Goal: Task Accomplishment & Management: Use online tool/utility

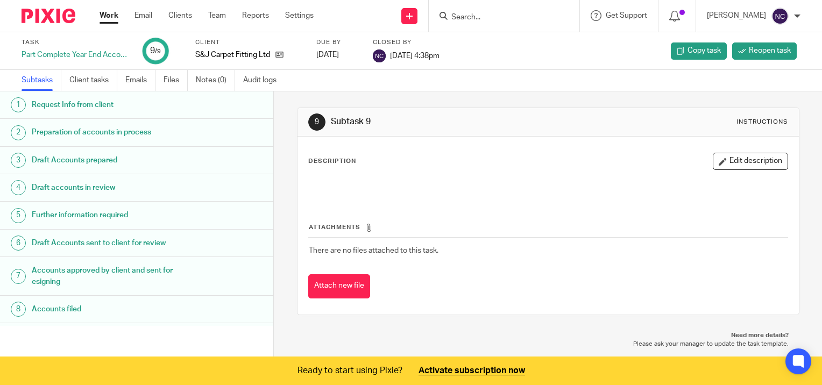
click at [116, 13] on link "Work" at bounding box center [109, 15] width 19 height 11
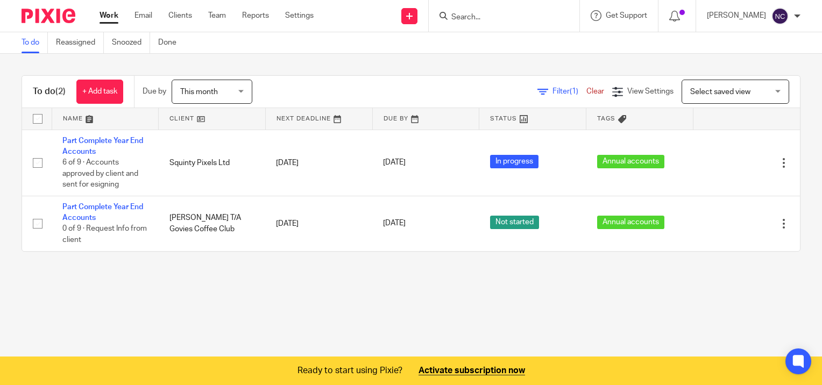
click at [108, 13] on link "Work" at bounding box center [109, 15] width 19 height 11
click at [262, 14] on link "Reports" at bounding box center [255, 15] width 27 height 11
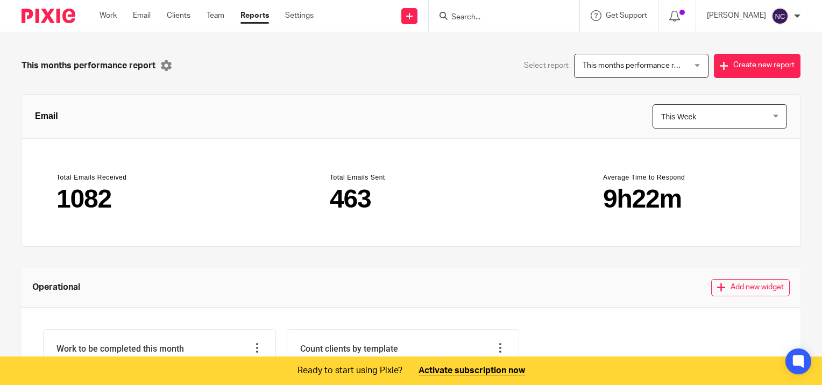
click at [256, 27] on div "Work Email Clients Team Reports Settings Work Email Clients Team Reports Settin…" at bounding box center [209, 16] width 241 height 32
click at [223, 19] on link "Team" at bounding box center [216, 15] width 18 height 11
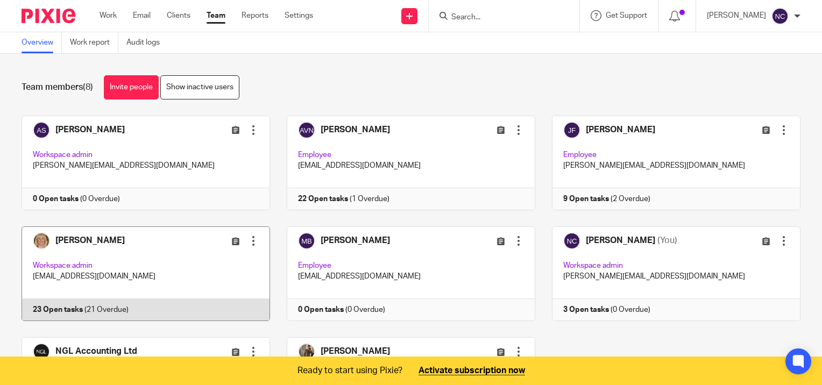
scroll to position [108, 0]
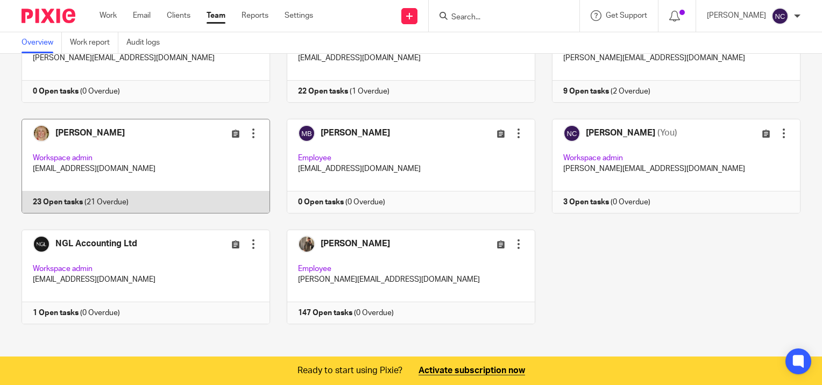
click at [79, 198] on link at bounding box center [137, 166] width 265 height 95
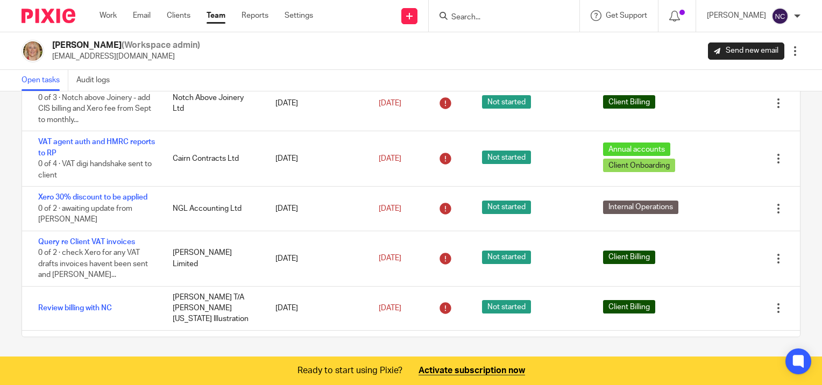
scroll to position [550, 0]
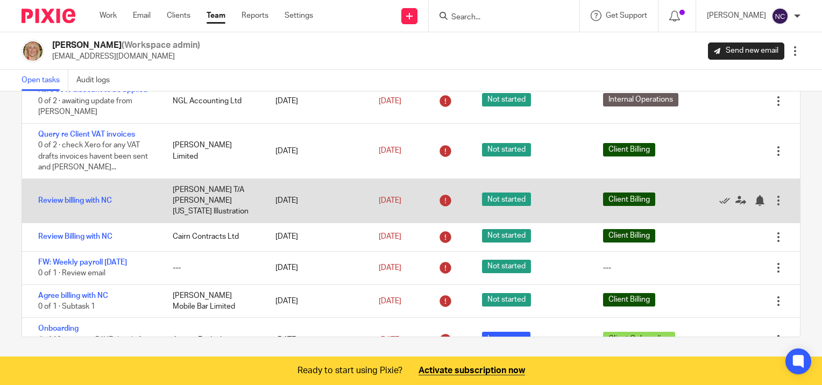
click at [91, 212] on div "Review billing with NC" at bounding box center [92, 201] width 140 height 22
click at [304, 212] on div "[DATE]" at bounding box center [316, 201] width 103 height 22
click at [628, 206] on span "Client Billing" at bounding box center [629, 199] width 52 height 13
click at [773, 206] on div at bounding box center [778, 200] width 11 height 11
click at [736, 206] on icon at bounding box center [741, 200] width 11 height 11
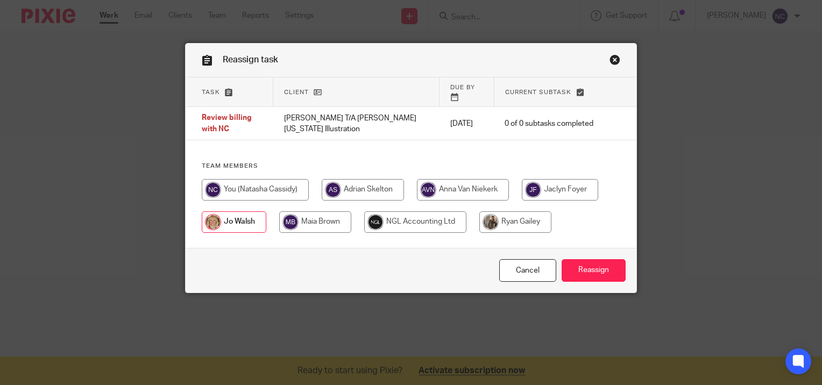
click at [259, 184] on input "radio" at bounding box center [255, 190] width 107 height 22
radio input "true"
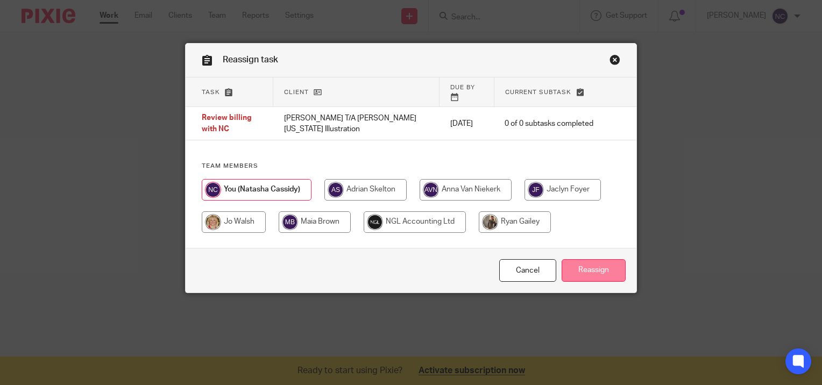
click at [590, 274] on input "Reassign" at bounding box center [594, 270] width 64 height 23
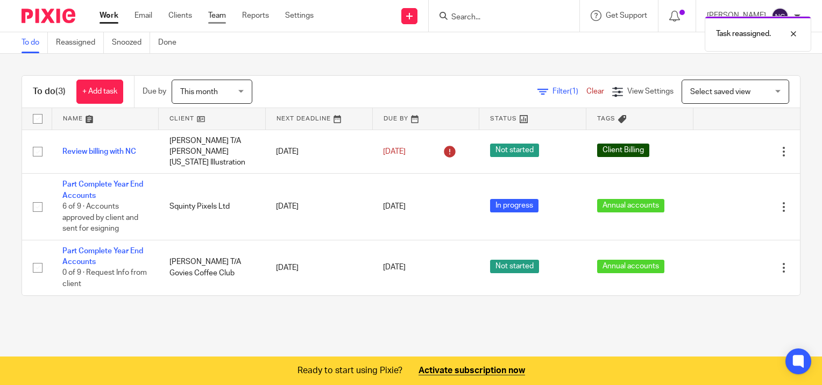
click at [215, 18] on link "Team" at bounding box center [217, 15] width 18 height 11
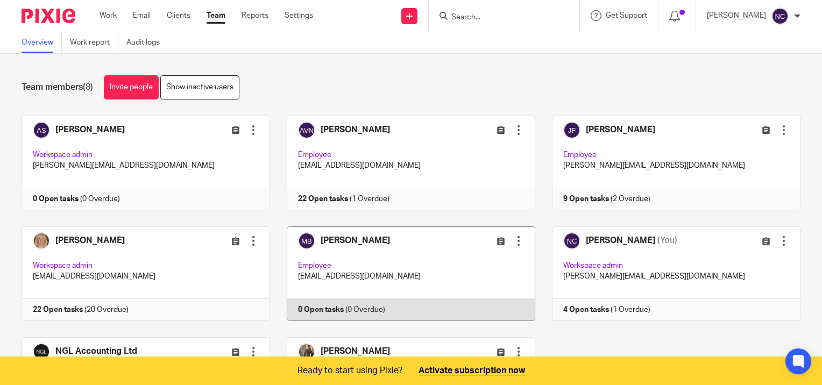
scroll to position [108, 0]
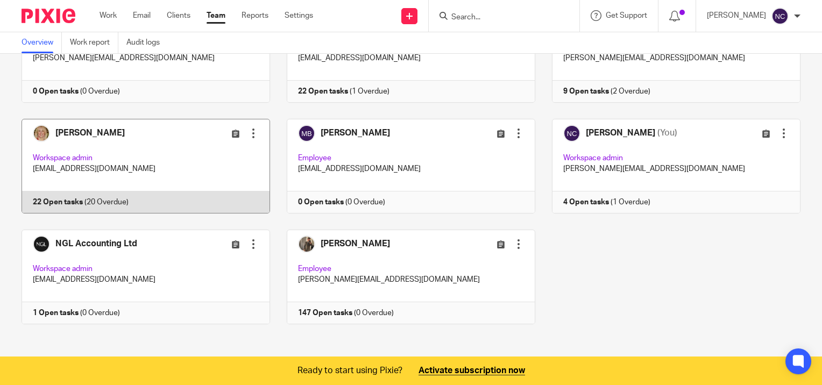
click at [65, 202] on link at bounding box center [137, 166] width 265 height 95
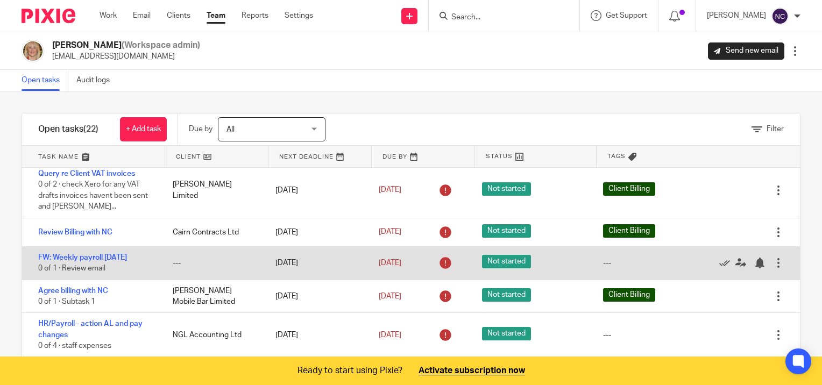
scroll to position [646, 0]
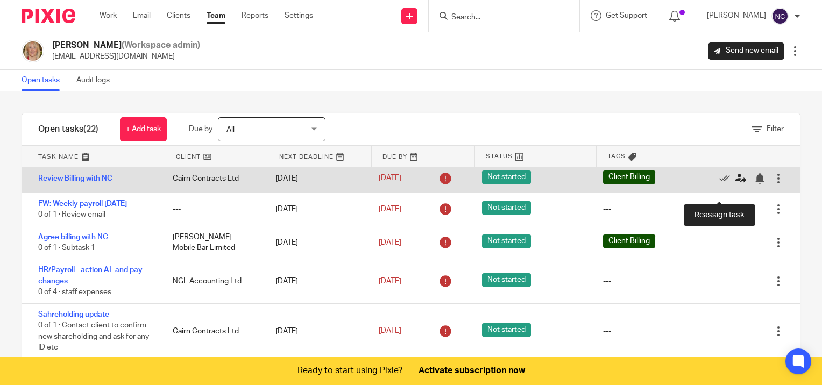
click at [736, 184] on icon at bounding box center [741, 178] width 11 height 11
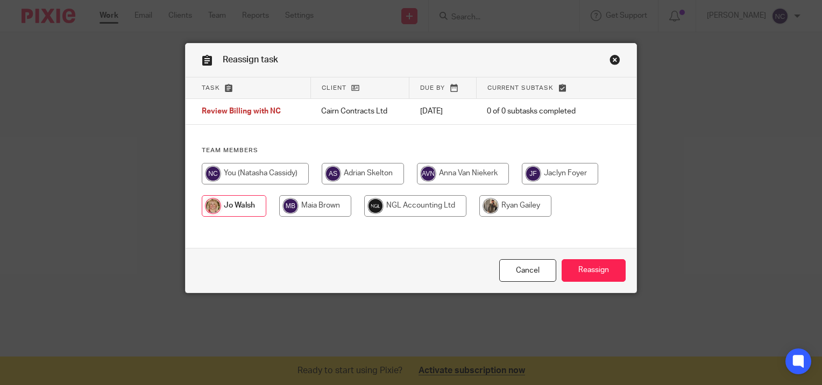
click at [246, 173] on input "radio" at bounding box center [255, 174] width 107 height 22
radio input "true"
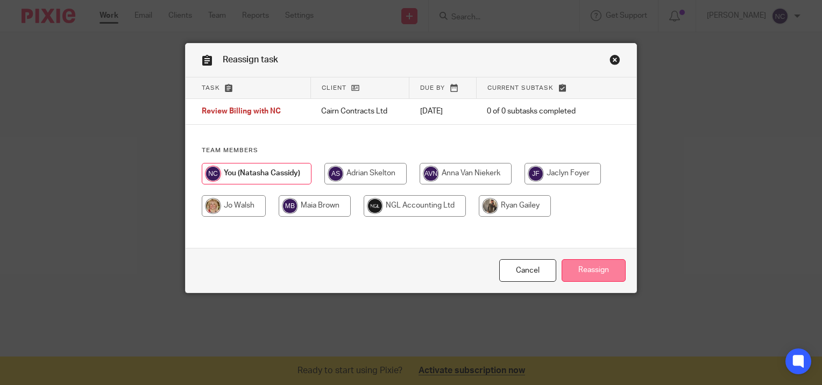
click at [583, 270] on input "Reassign" at bounding box center [594, 270] width 64 height 23
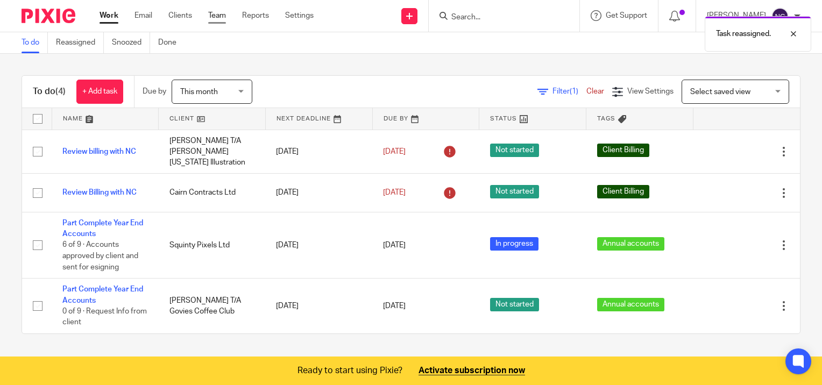
click at [217, 17] on link "Team" at bounding box center [217, 15] width 18 height 11
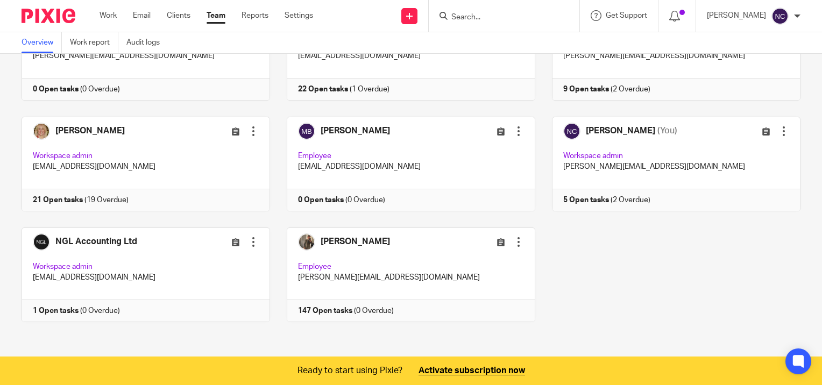
scroll to position [2, 0]
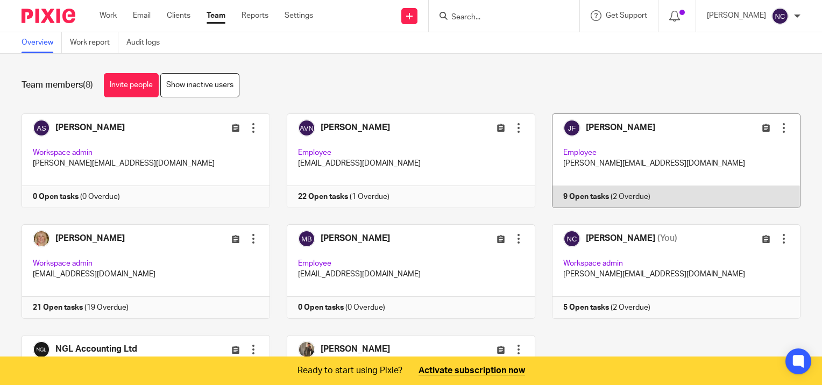
click at [597, 197] on link at bounding box center [667, 161] width 265 height 95
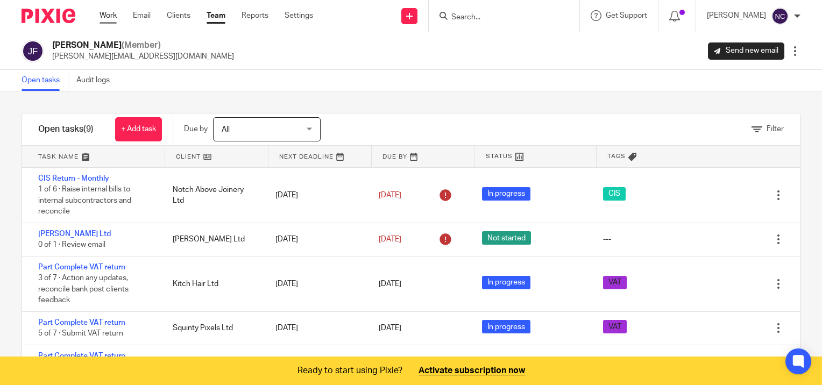
click at [105, 16] on link "Work" at bounding box center [108, 15] width 17 height 11
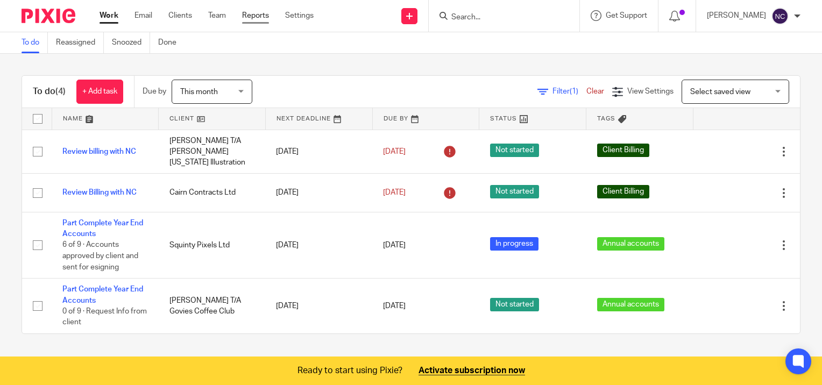
click at [253, 15] on link "Reports" at bounding box center [255, 15] width 27 height 11
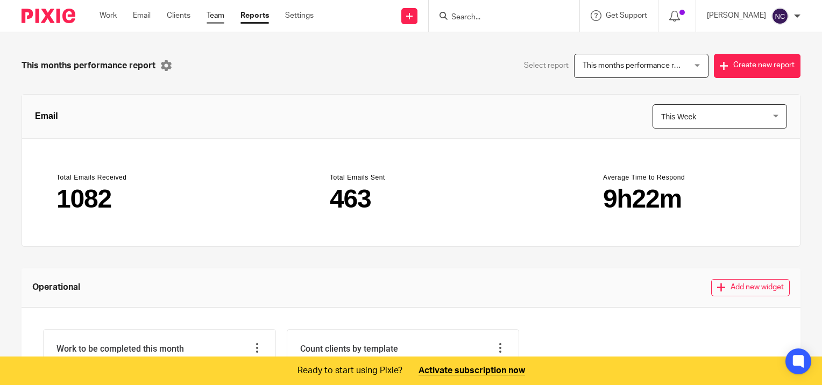
click at [217, 11] on link "Team" at bounding box center [216, 15] width 18 height 11
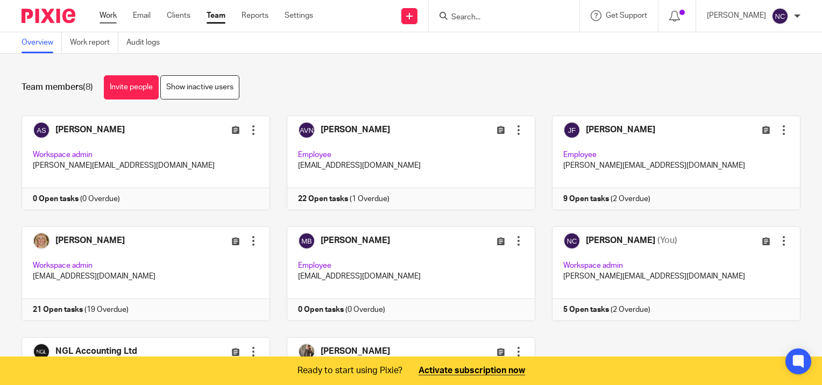
click at [110, 18] on link "Work" at bounding box center [108, 15] width 17 height 11
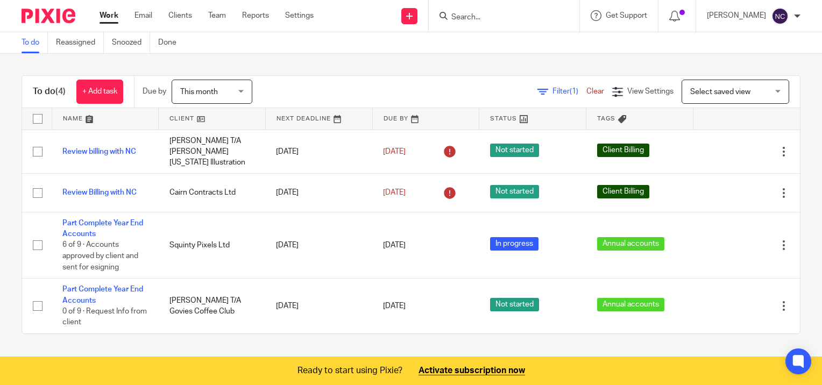
click at [228, 95] on span "This month" at bounding box center [208, 91] width 57 height 23
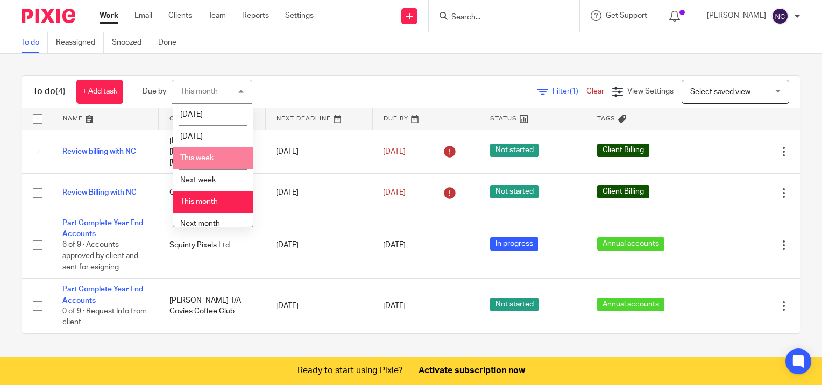
click at [365, 85] on div "Filter (1) Clear View Settings View Settings (1) Filters Clear Save Manage save…" at bounding box center [535, 92] width 529 height 24
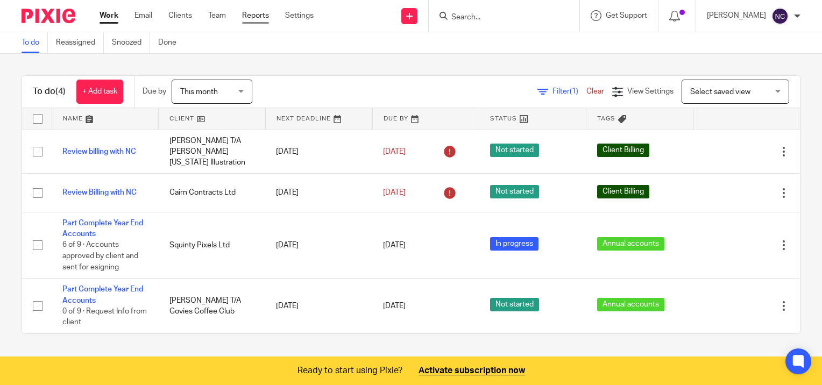
click at [263, 16] on link "Reports" at bounding box center [255, 15] width 27 height 11
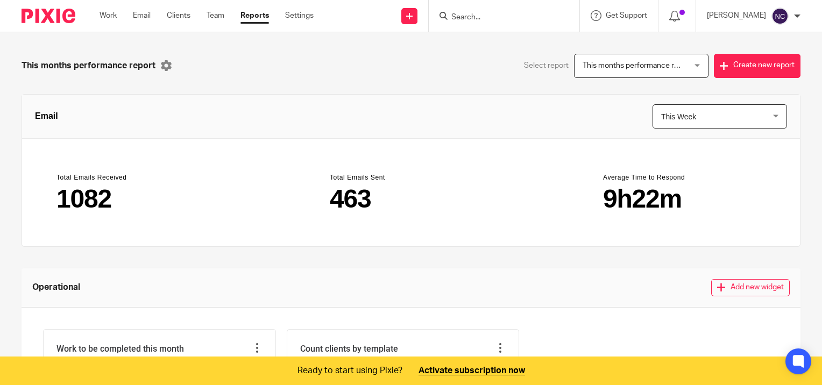
click at [649, 72] on span "This months performance report" at bounding box center [633, 65] width 100 height 23
click at [228, 64] on div "This months performance report" at bounding box center [217, 66] width 390 height 24
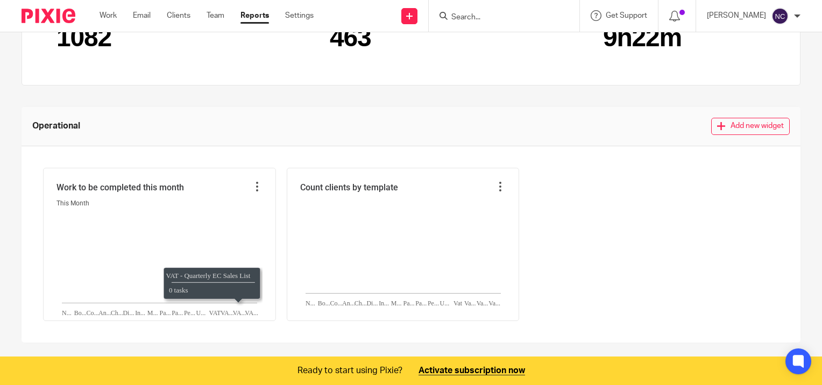
scroll to position [215, 0]
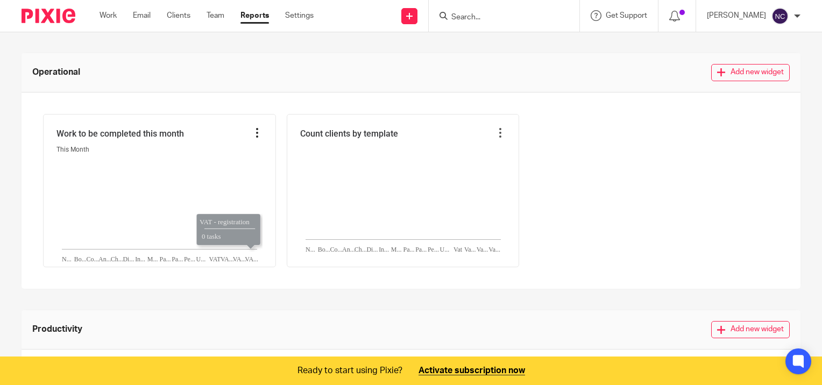
click at [252, 133] on icon at bounding box center [257, 133] width 11 height 11
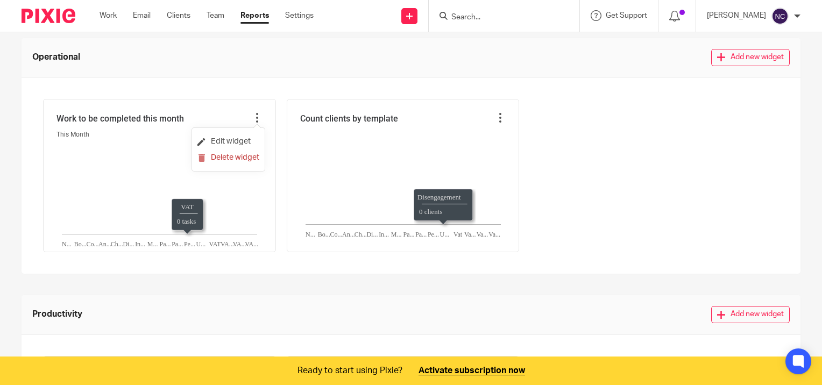
scroll to position [0, 0]
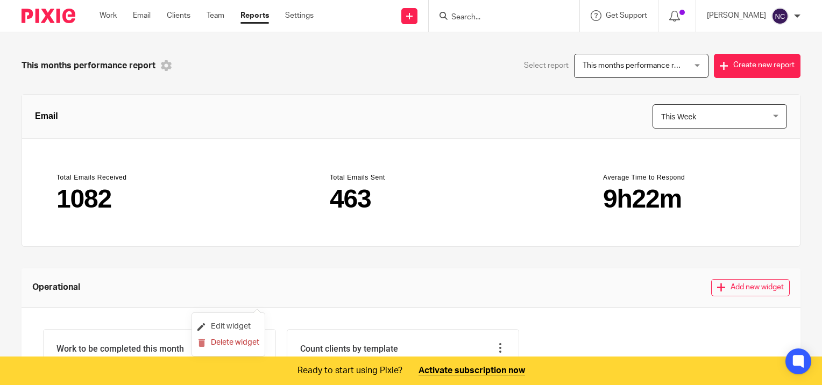
click at [161, 67] on icon at bounding box center [166, 65] width 11 height 11
click at [275, 68] on div "This months performance report" at bounding box center [217, 66] width 390 height 24
click at [297, 18] on link "Settings" at bounding box center [299, 15] width 29 height 11
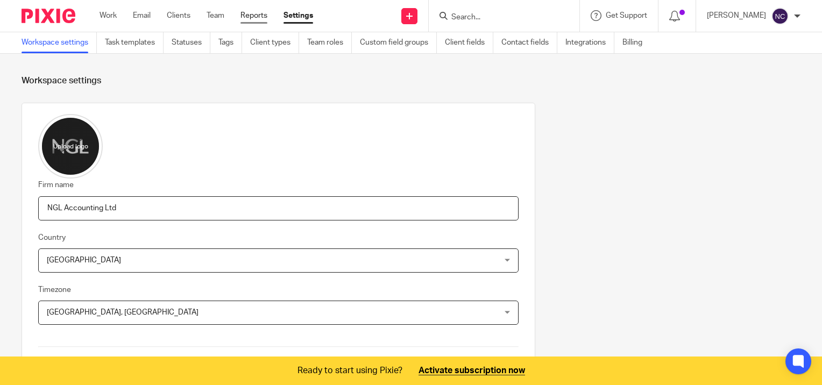
click at [250, 15] on link "Reports" at bounding box center [254, 15] width 27 height 11
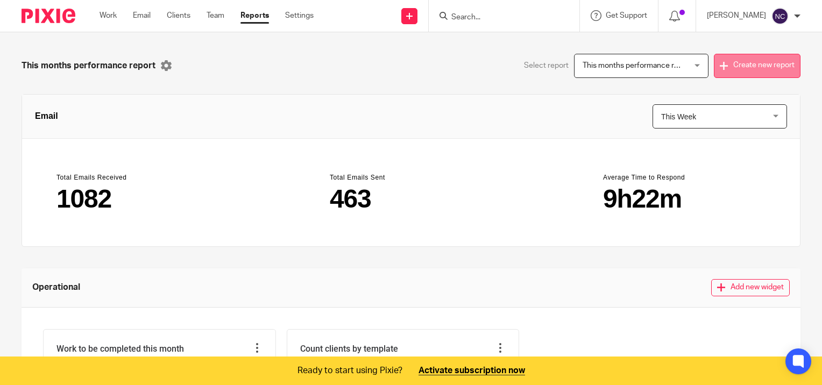
click at [760, 61] on button "Create new report" at bounding box center [757, 66] width 87 height 24
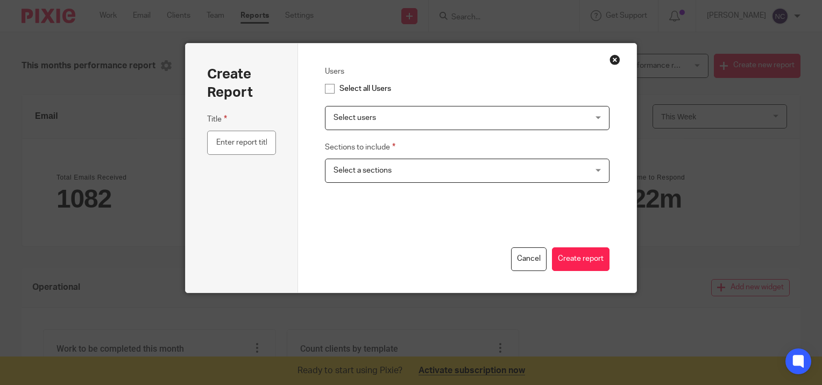
click at [386, 111] on span "Select users" at bounding box center [444, 118] width 220 height 23
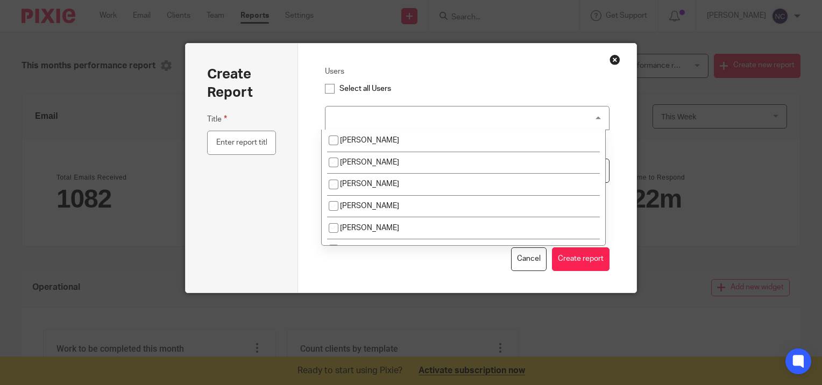
click at [327, 90] on input "checkbox" at bounding box center [330, 89] width 20 height 20
checkbox input "true"
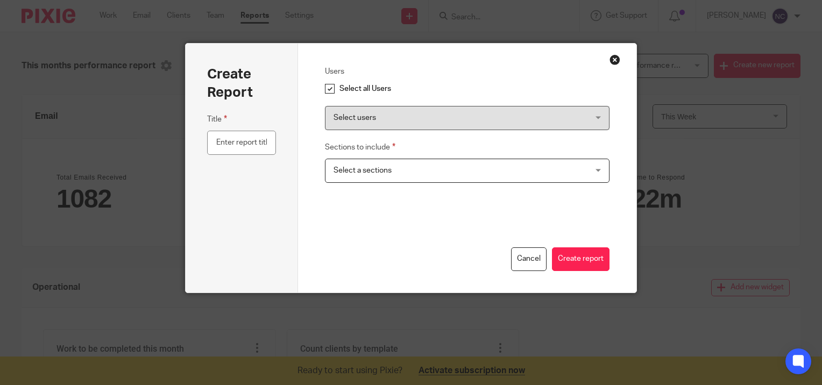
click at [392, 170] on span "Select a sections" at bounding box center [444, 170] width 220 height 23
click at [611, 58] on button "Close modal" at bounding box center [615, 59] width 11 height 11
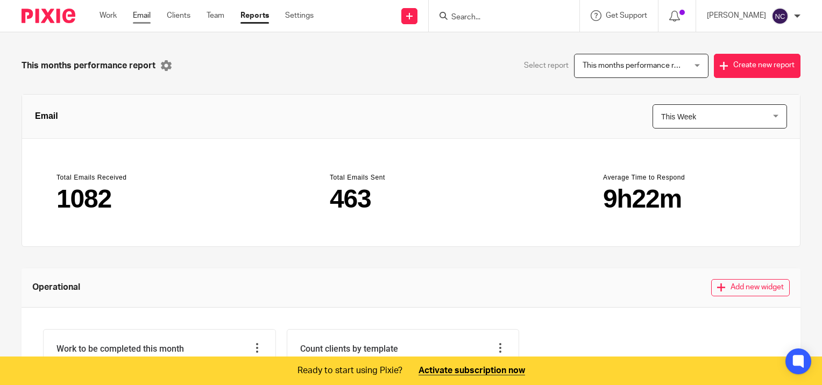
click at [140, 13] on link "Email" at bounding box center [142, 15] width 18 height 11
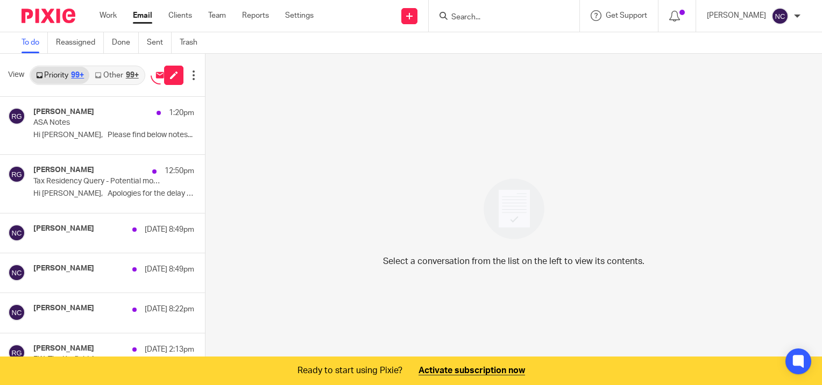
click at [193, 15] on ul "Work Email Clients Team Reports Settings" at bounding box center [215, 15] width 230 height 11
click at [188, 19] on link "Clients" at bounding box center [180, 15] width 24 height 11
click at [181, 13] on link "Clients" at bounding box center [180, 15] width 24 height 11
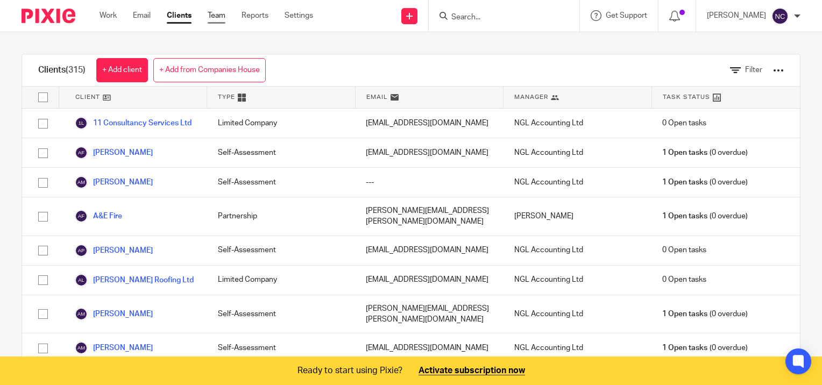
click at [218, 15] on link "Team" at bounding box center [217, 15] width 18 height 11
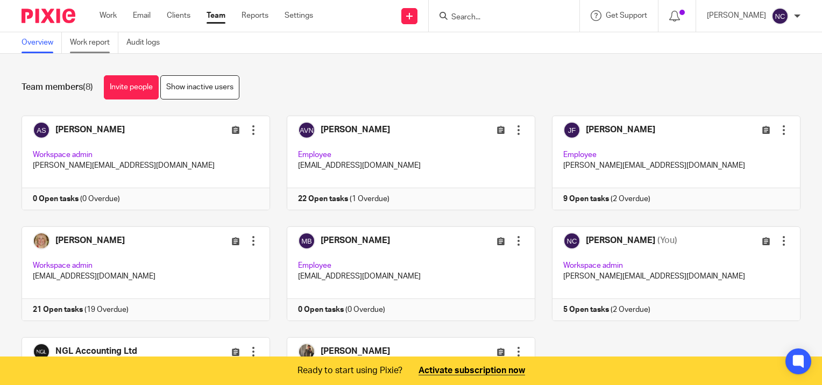
click at [96, 45] on link "Work report" at bounding box center [94, 42] width 48 height 21
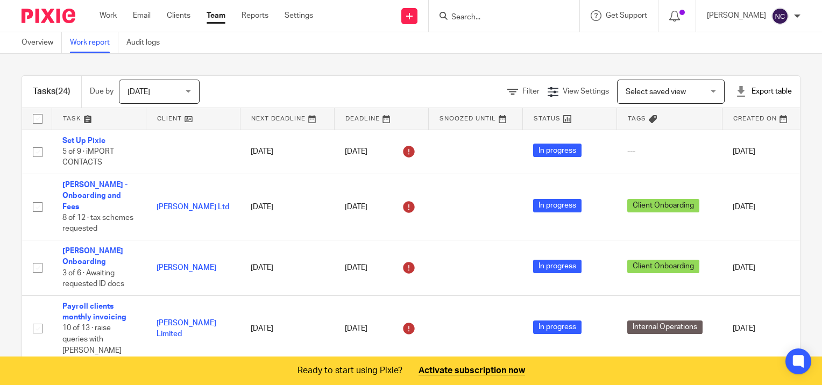
click at [135, 89] on span "[DATE]" at bounding box center [139, 92] width 23 height 8
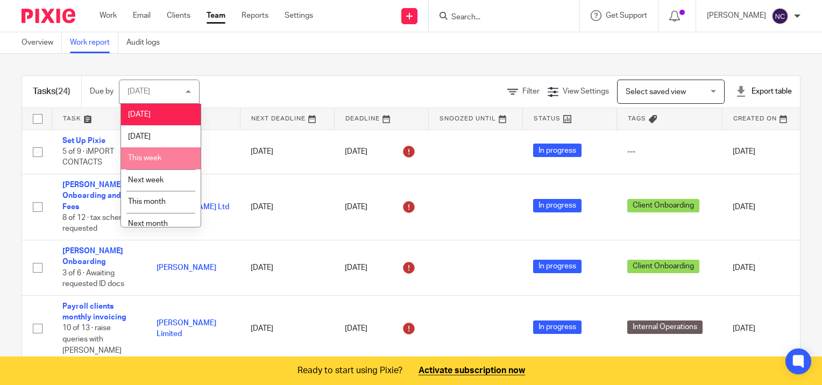
click at [145, 159] on span "This week" at bounding box center [144, 158] width 33 height 8
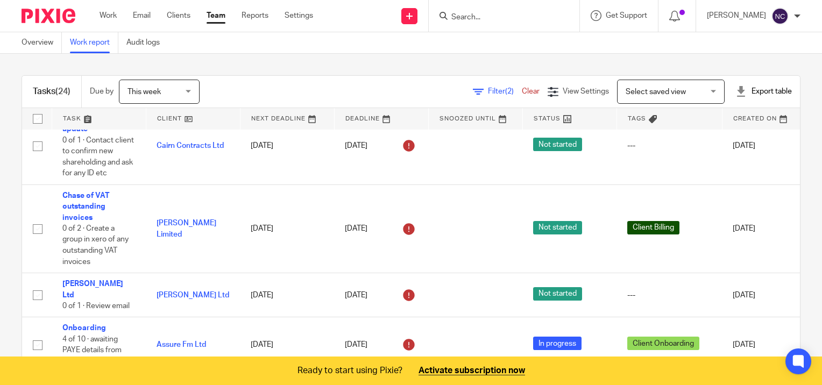
scroll to position [22, 0]
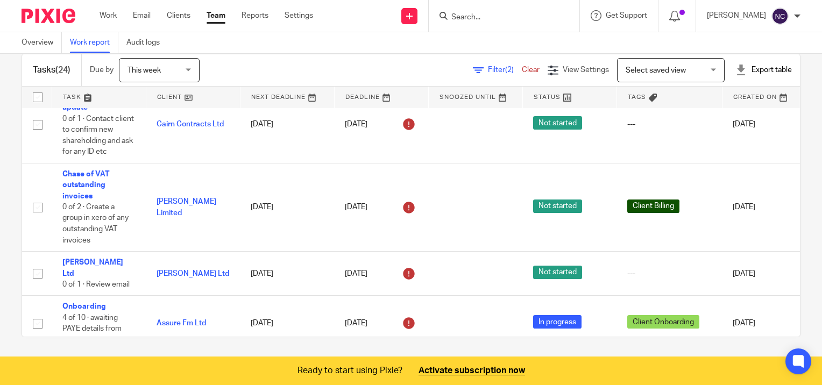
click at [505, 71] on span "(2)" at bounding box center [509, 70] width 9 height 8
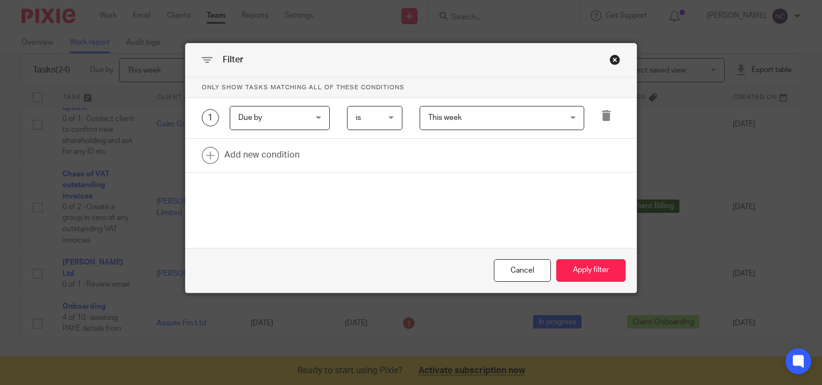
click at [611, 61] on div "Close this dialog window" at bounding box center [615, 59] width 11 height 11
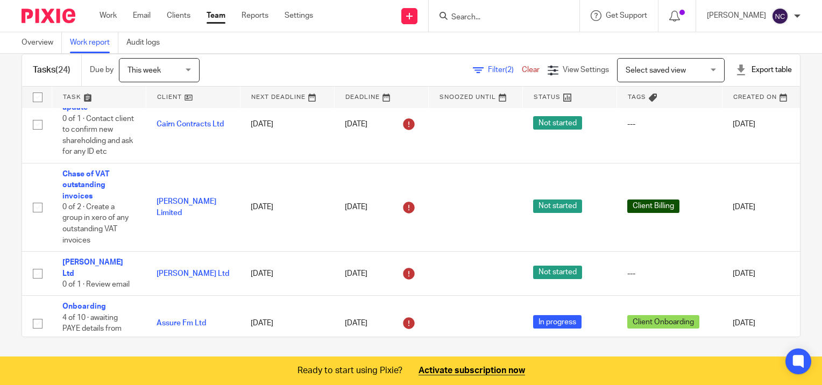
click at [751, 72] on div "Export table" at bounding box center [764, 70] width 57 height 11
click at [719, 112] on link "Excel spreadsheet" at bounding box center [737, 109] width 62 height 8
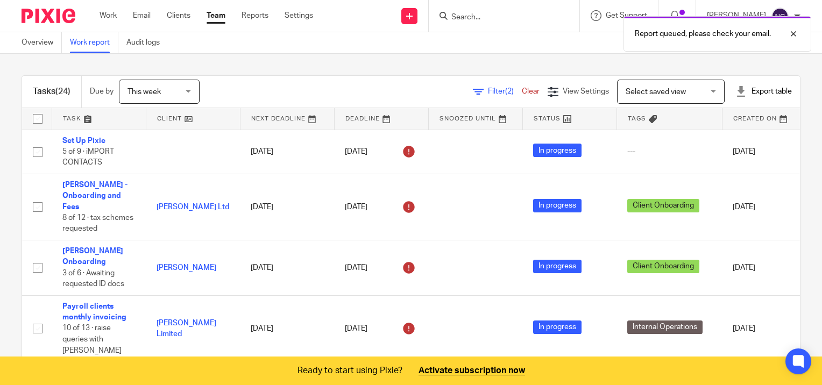
click at [150, 101] on span "This week" at bounding box center [156, 91] width 57 height 23
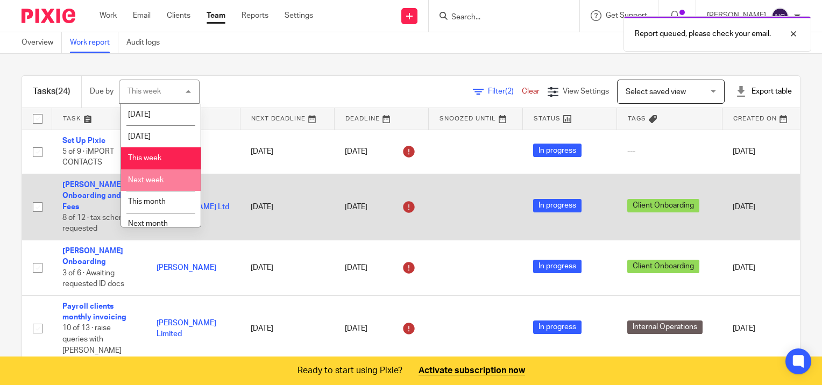
click at [157, 178] on span "Next week" at bounding box center [146, 181] width 36 height 8
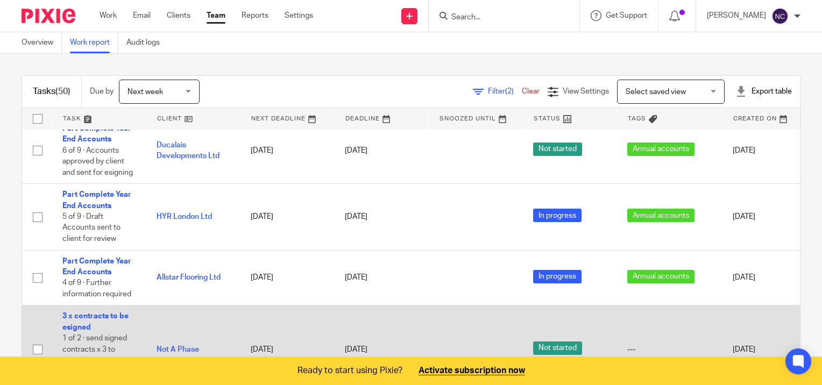
scroll to position [2476, 0]
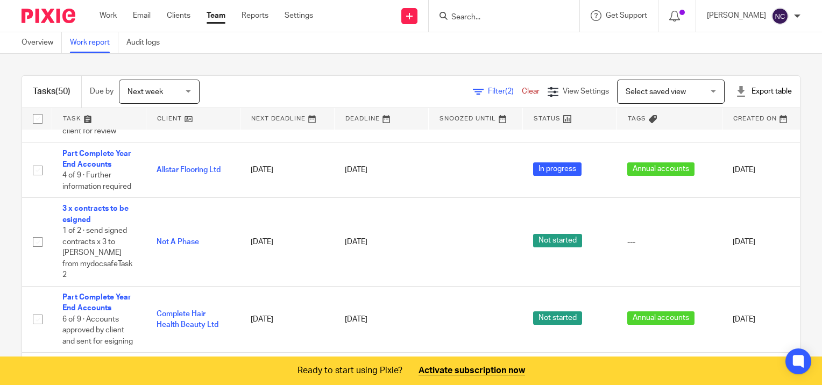
click at [750, 89] on div "Export table" at bounding box center [764, 91] width 57 height 11
click at [732, 132] on link "Excel spreadsheet" at bounding box center [737, 132] width 62 height 8
